Goal: Task Accomplishment & Management: Use online tool/utility

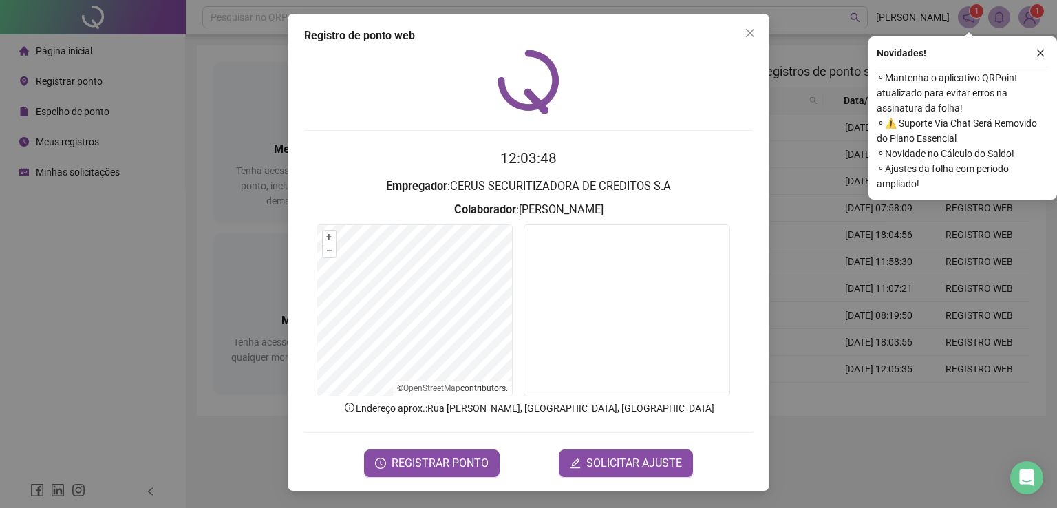
drag, startPoint x: 74, startPoint y: 202, endPoint x: 82, endPoint y: 211, distance: 12.3
click at [74, 202] on div "Registro de ponto web 12:03:48 Empregador : CERUS SECURITIZADORA DE CREDITOS S.…" at bounding box center [528, 254] width 1057 height 508
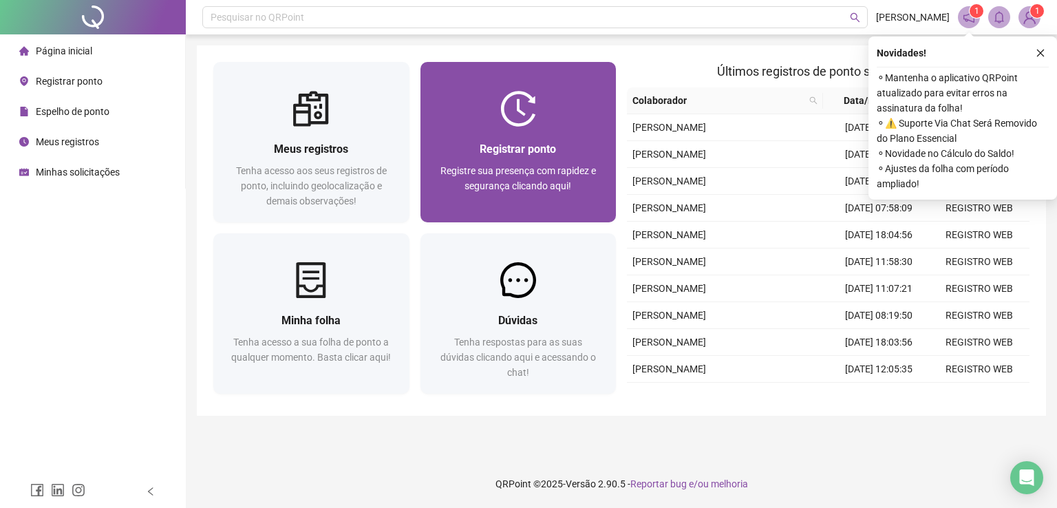
click at [511, 162] on div "Registrar ponto Registre sua presença com rapidez e segurança clicando aqui!" at bounding box center [518, 174] width 163 height 68
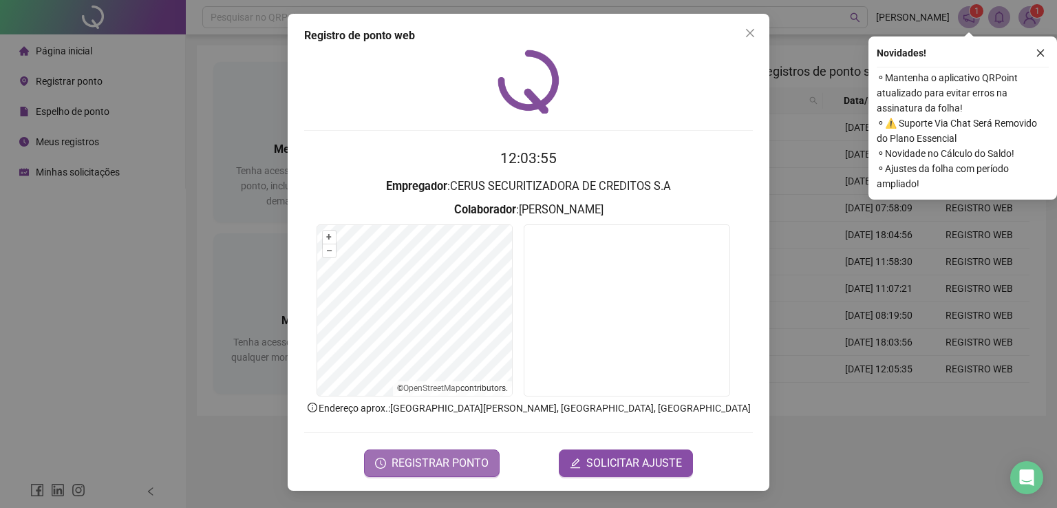
click at [421, 453] on button "REGISTRAR PONTO" at bounding box center [432, 464] width 136 height 28
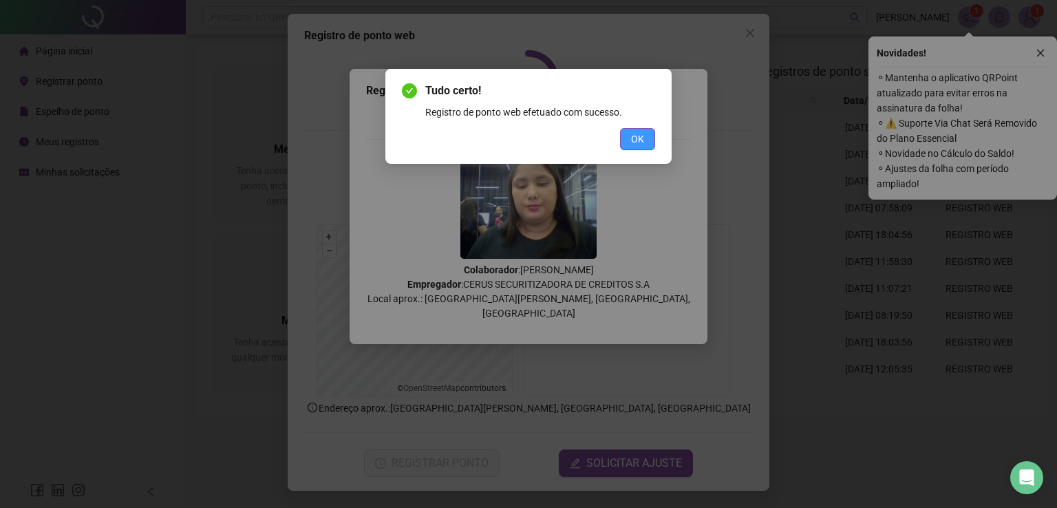
click at [644, 134] on span "OK" at bounding box center [637, 138] width 13 height 15
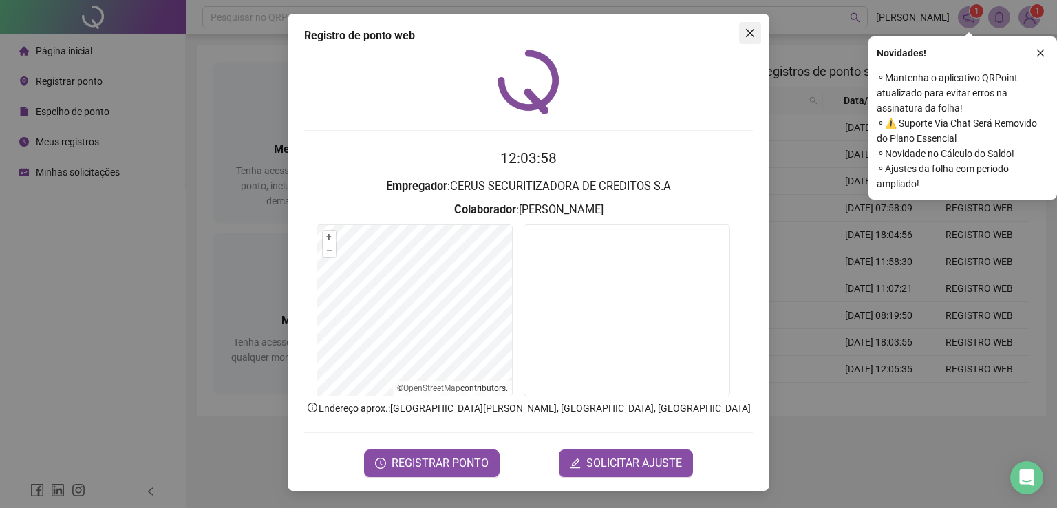
click at [745, 32] on icon "close" at bounding box center [750, 33] width 11 height 11
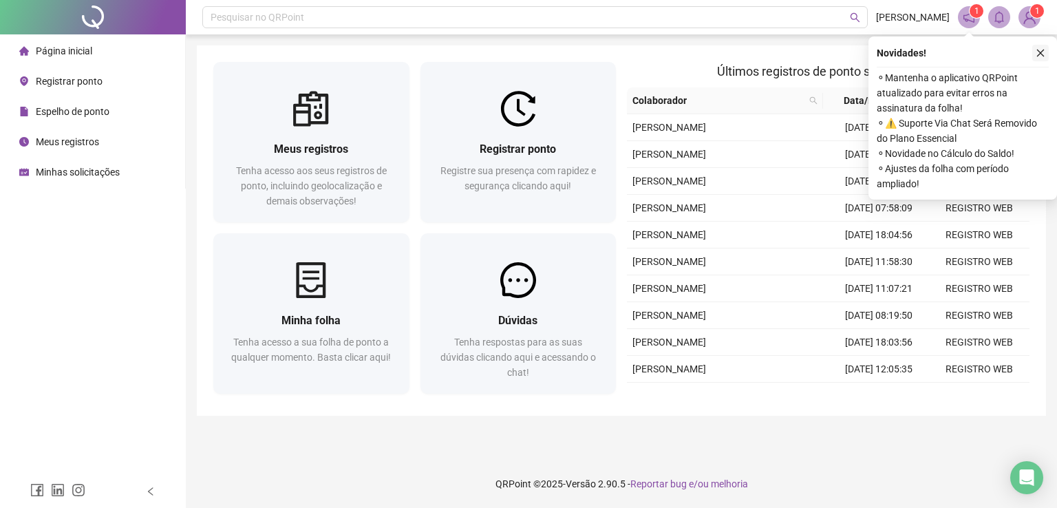
click at [1038, 51] on icon "close" at bounding box center [1041, 54] width 8 height 8
